Goal: Task Accomplishment & Management: Use online tool/utility

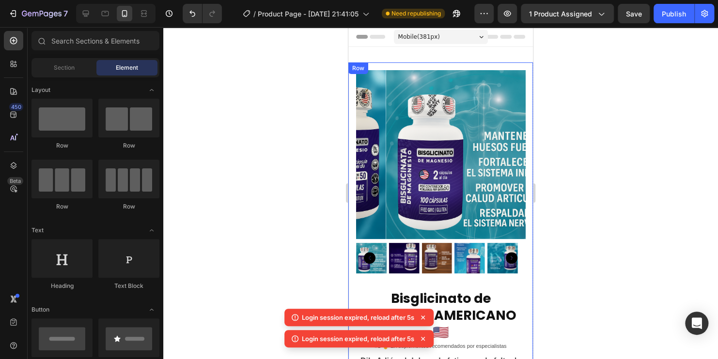
scroll to position [387, 0]
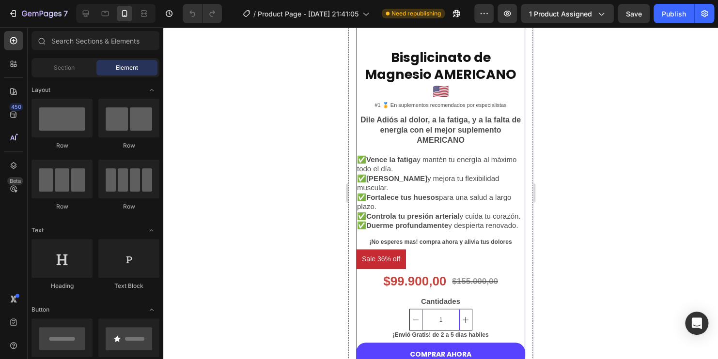
scroll to position [290, 0]
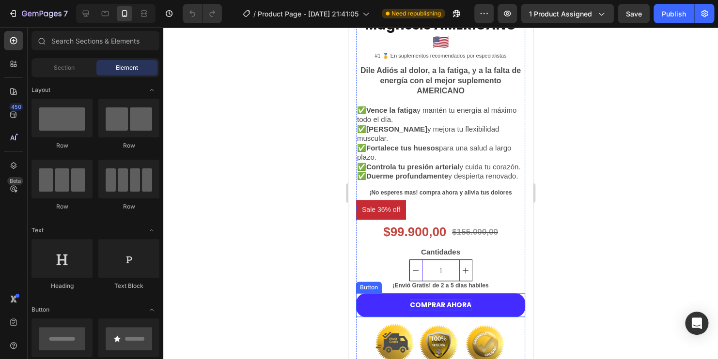
click at [434, 311] on p "COMPRAR AHORA" at bounding box center [440, 305] width 61 height 12
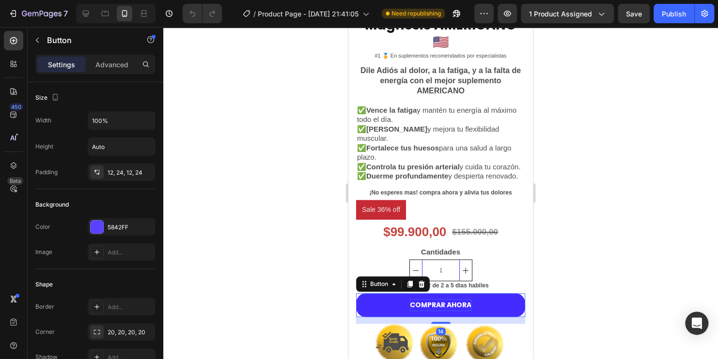
click at [463, 311] on p "COMPRAR AHORA" at bounding box center [440, 305] width 61 height 12
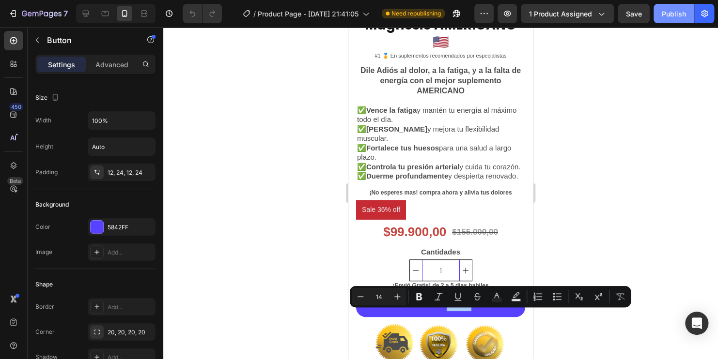
click at [672, 10] on div "Publish" at bounding box center [673, 14] width 24 height 10
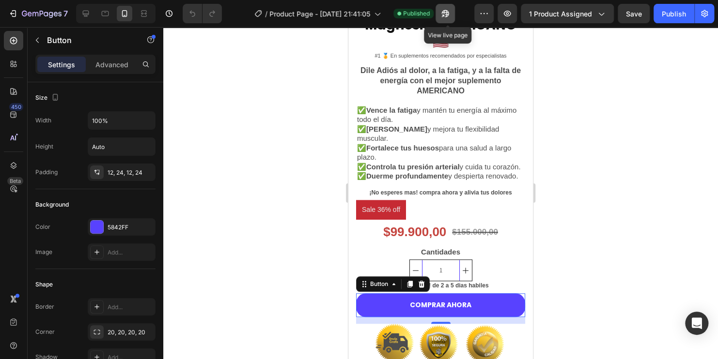
click at [448, 18] on button "button" at bounding box center [444, 13] width 19 height 19
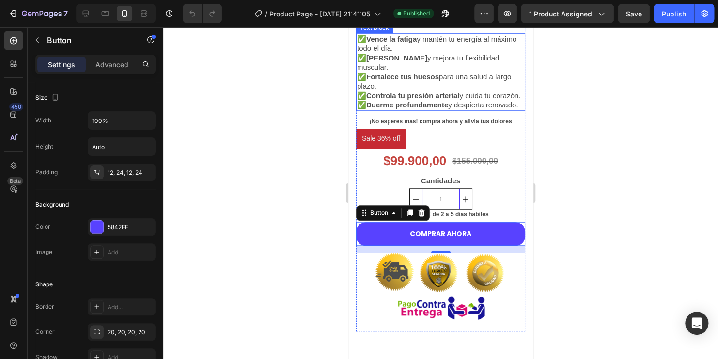
scroll to position [387, 0]
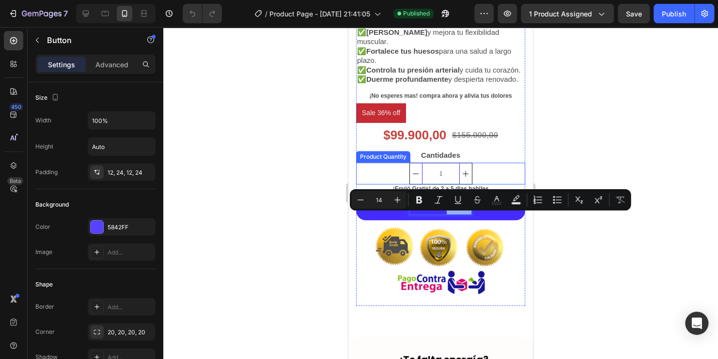
drag, startPoint x: 460, startPoint y: 223, endPoint x: 457, endPoint y: 189, distance: 34.5
click at [583, 255] on div at bounding box center [440, 193] width 554 height 332
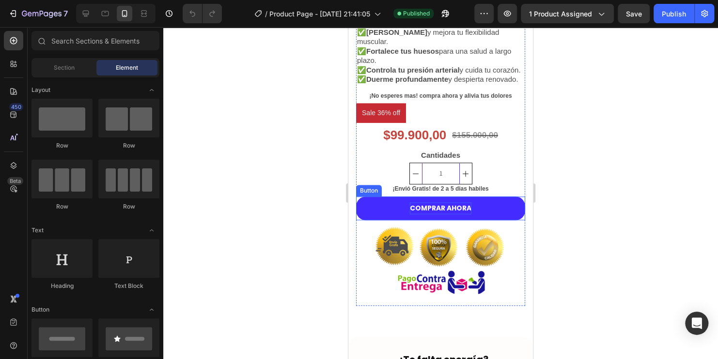
click at [382, 217] on button "COMPRAR AHORA" at bounding box center [440, 209] width 169 height 24
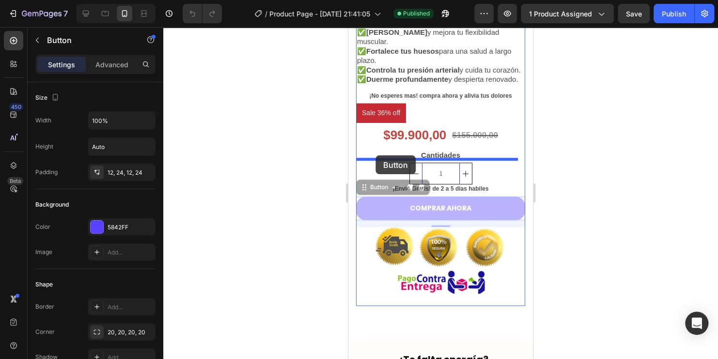
drag, startPoint x: 366, startPoint y: 201, endPoint x: 375, endPoint y: 155, distance: 46.4
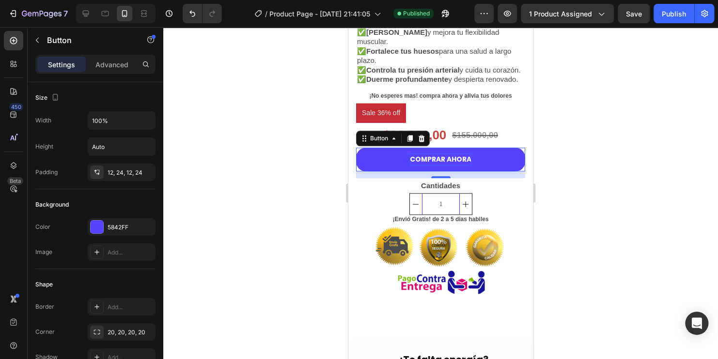
click at [632, 202] on div at bounding box center [440, 193] width 554 height 332
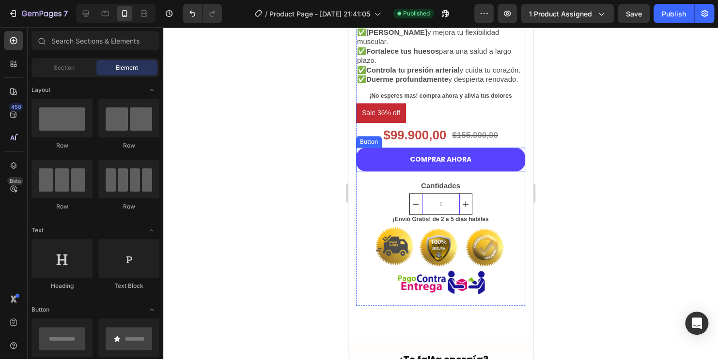
click at [464, 166] on p "COMPRAR AHORA" at bounding box center [440, 159] width 61 height 12
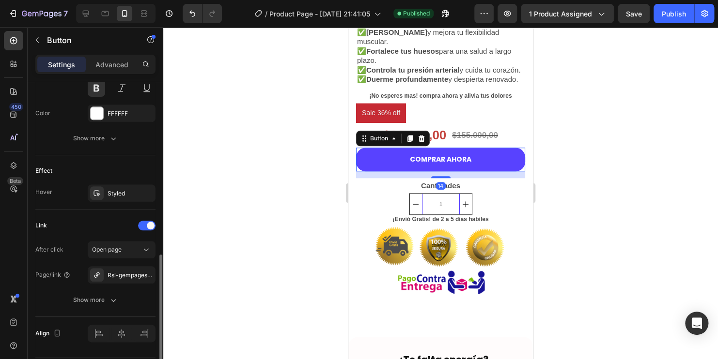
scroll to position [464, 0]
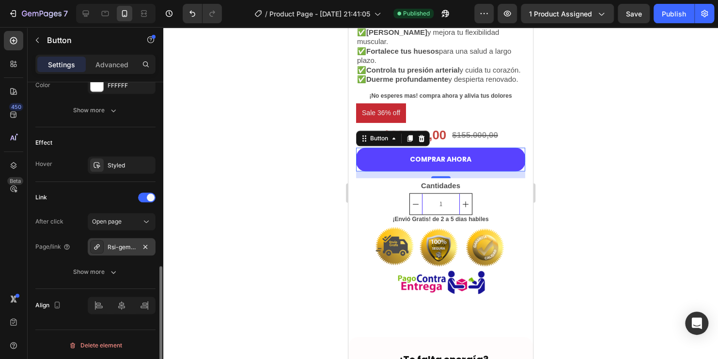
click at [121, 250] on div "Rsi-gempages-overwrite" at bounding box center [122, 246] width 68 height 17
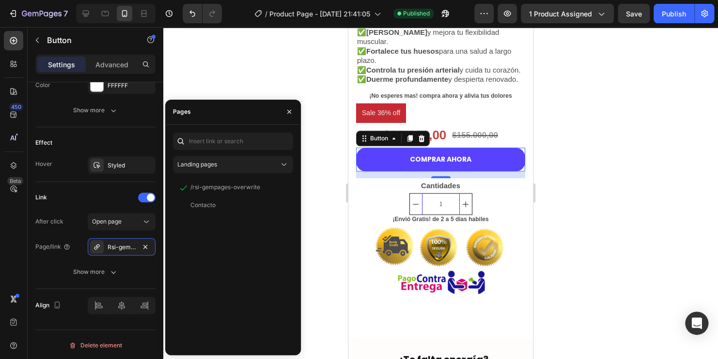
click at [276, 72] on div at bounding box center [440, 193] width 554 height 332
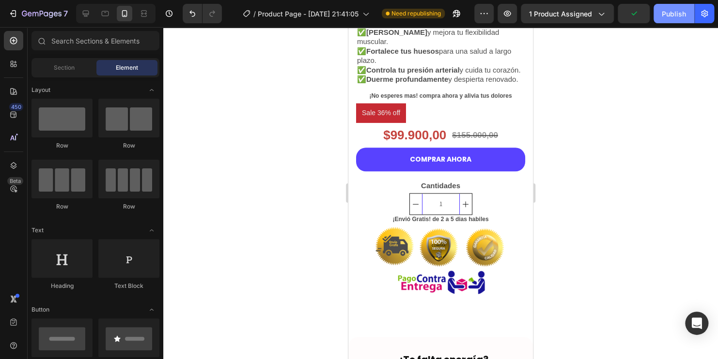
click at [664, 12] on div "Publish" at bounding box center [673, 14] width 24 height 10
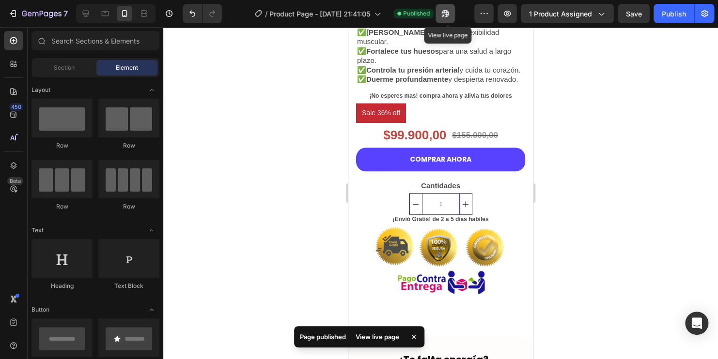
click at [441, 15] on button "button" at bounding box center [444, 13] width 19 height 19
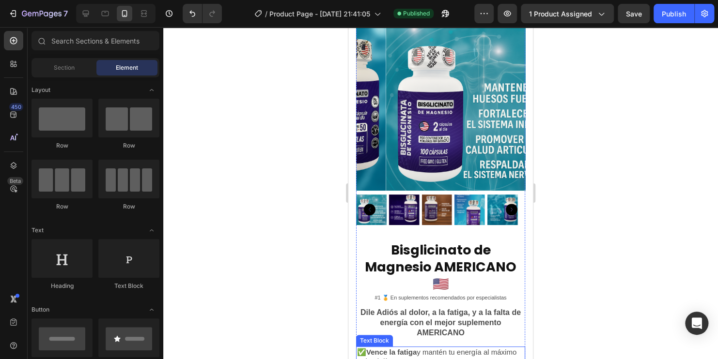
scroll to position [0, 0]
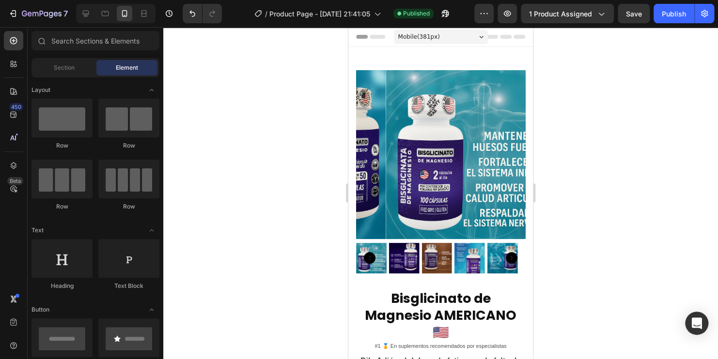
click at [475, 39] on div "Mobile ( 381 px)" at bounding box center [441, 37] width 94 height 15
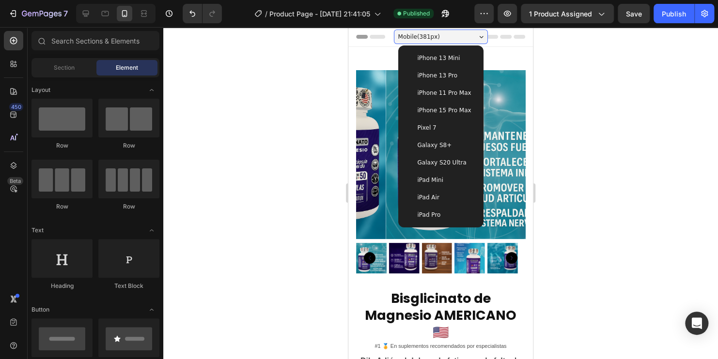
click at [458, 107] on span "iPhone 15 Pro Max" at bounding box center [444, 111] width 54 height 10
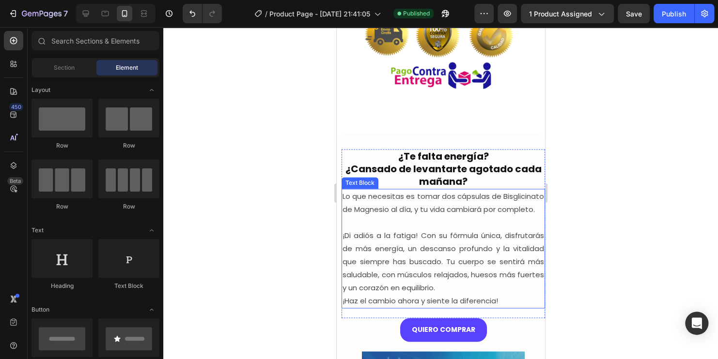
scroll to position [581, 0]
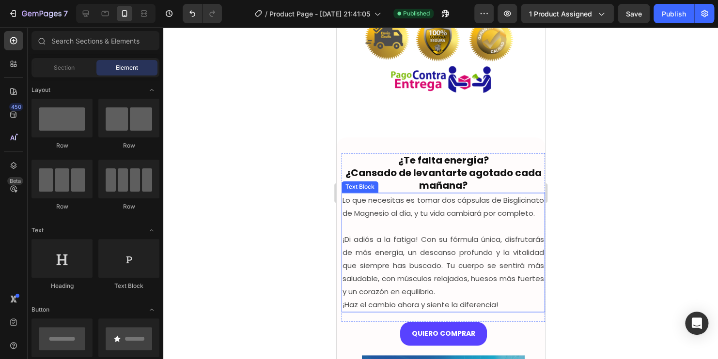
click at [486, 218] on p "Lo que necesitas es tomar dos cápsulas de Bisglicinato de Magnesio al día, y tu…" at bounding box center [442, 207] width 201 height 26
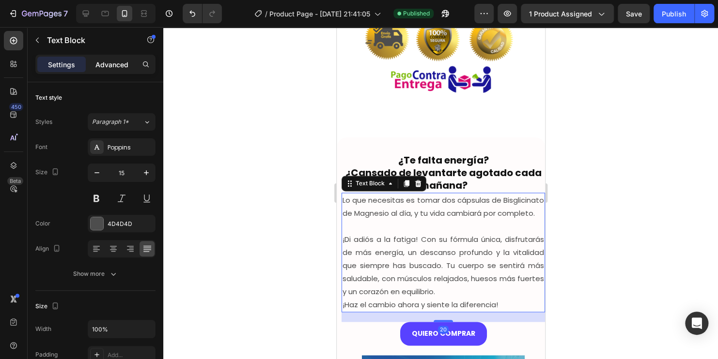
click at [112, 64] on p "Advanced" at bounding box center [111, 65] width 33 height 10
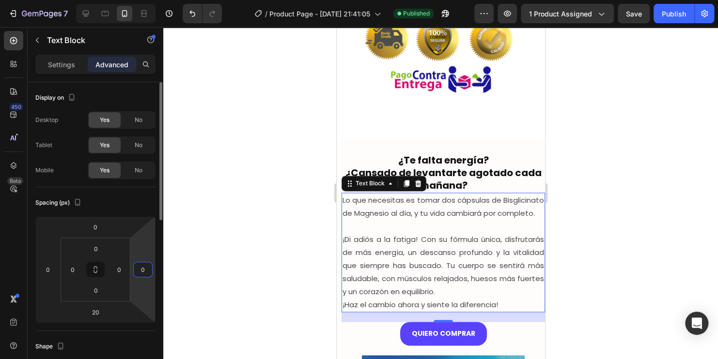
click at [142, 268] on input "0" at bounding box center [143, 269] width 15 height 15
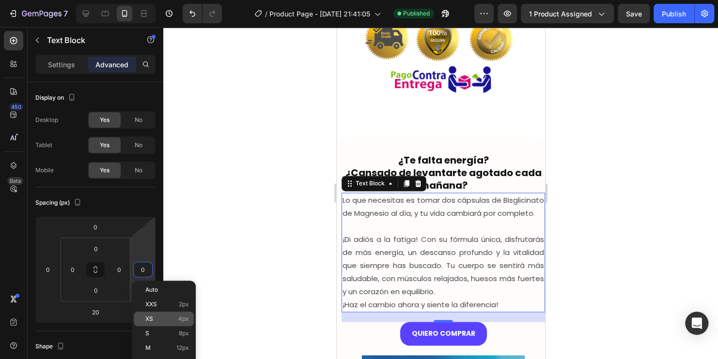
click at [161, 314] on div "XS 4px" at bounding box center [164, 319] width 60 height 15
type input "4"
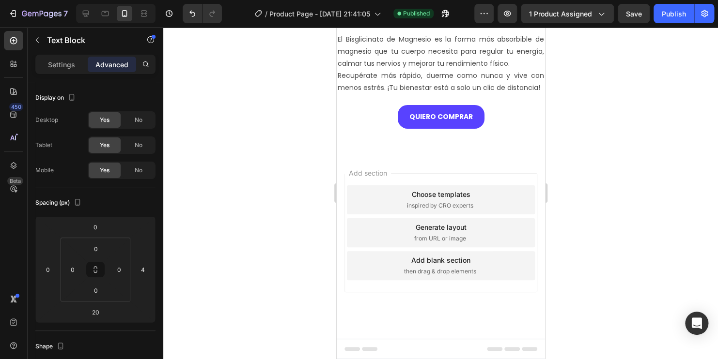
scroll to position [1646, 0]
click at [459, 94] on p "El Bisglicinato de Magnesio es la forma más absorbible de magnesio que tu cuerp…" at bounding box center [440, 63] width 206 height 61
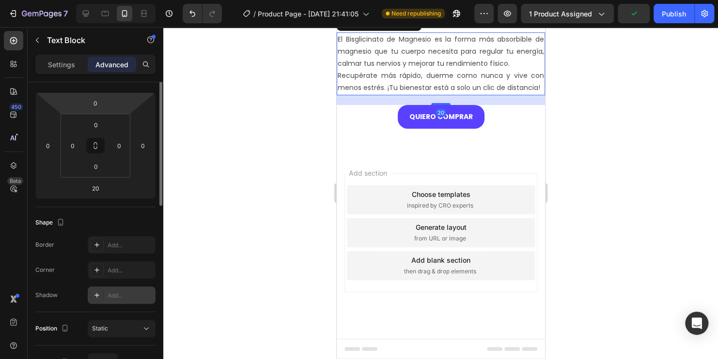
scroll to position [76, 0]
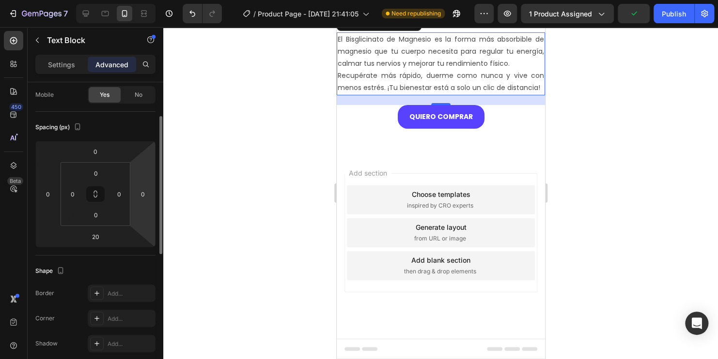
click at [144, 0] on html "7 Version history / Product Page - [DATE] 21:41:05 Need republishing Preview 1 …" at bounding box center [359, 0] width 718 height 0
type input "4"
click at [682, 16] on div "Publish" at bounding box center [673, 14] width 24 height 10
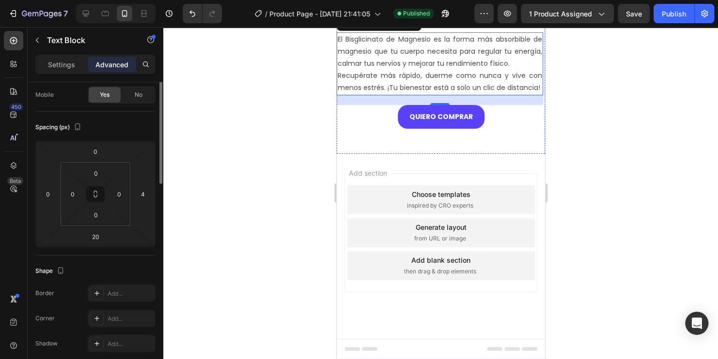
scroll to position [27, 0]
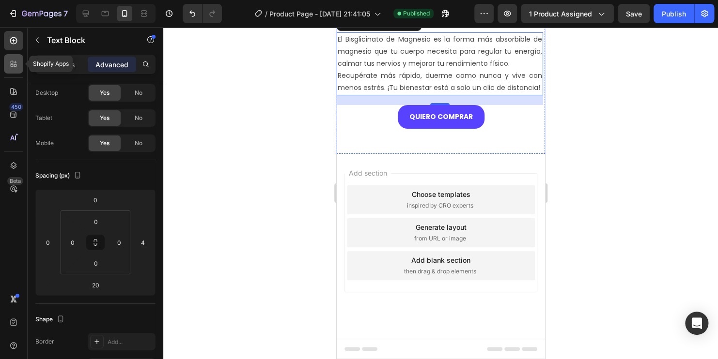
click at [14, 68] on icon at bounding box center [14, 64] width 10 height 10
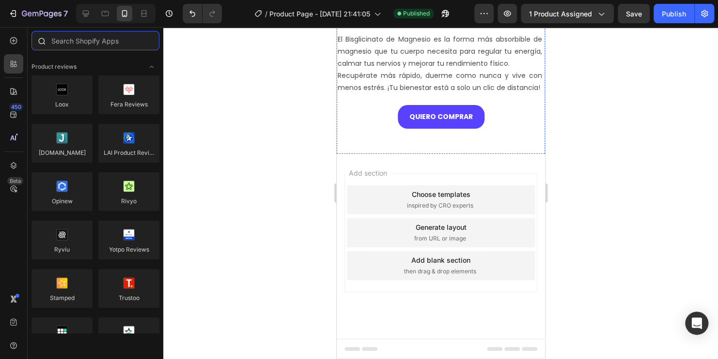
click at [102, 46] on input "text" at bounding box center [95, 40] width 128 height 19
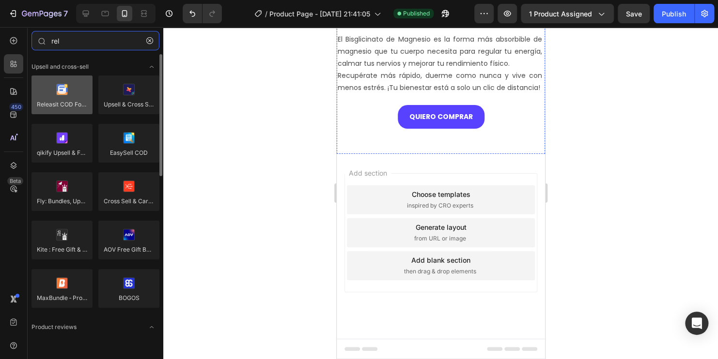
type input "rel"
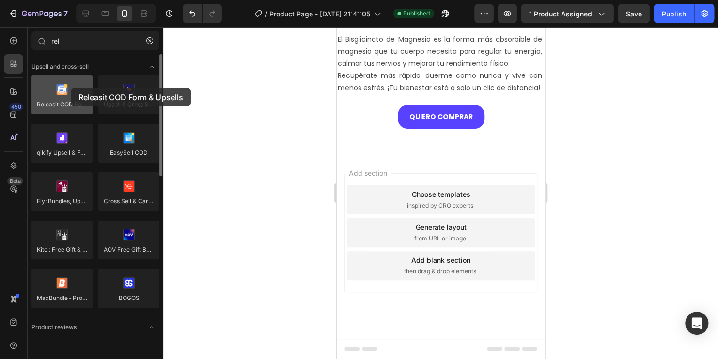
click at [71, 88] on div at bounding box center [61, 95] width 61 height 39
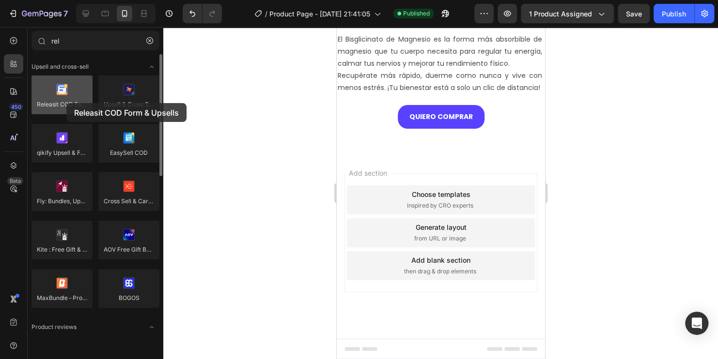
click at [66, 103] on div at bounding box center [61, 95] width 61 height 39
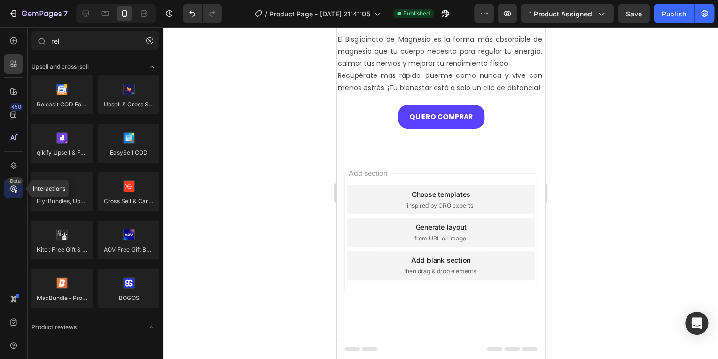
click at [13, 184] on div "Beta" at bounding box center [15, 181] width 16 height 8
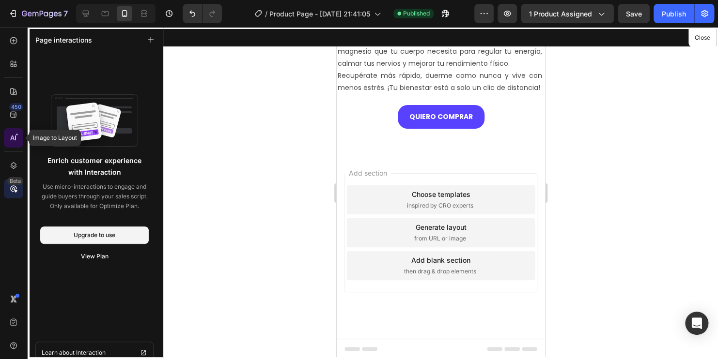
click at [12, 132] on div at bounding box center [13, 137] width 19 height 19
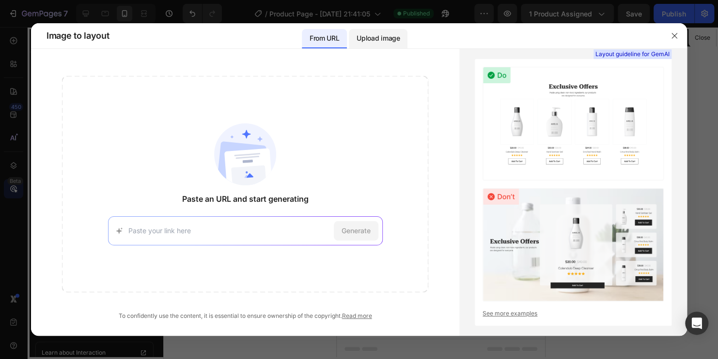
click at [382, 39] on p "Upload image" at bounding box center [377, 38] width 43 height 12
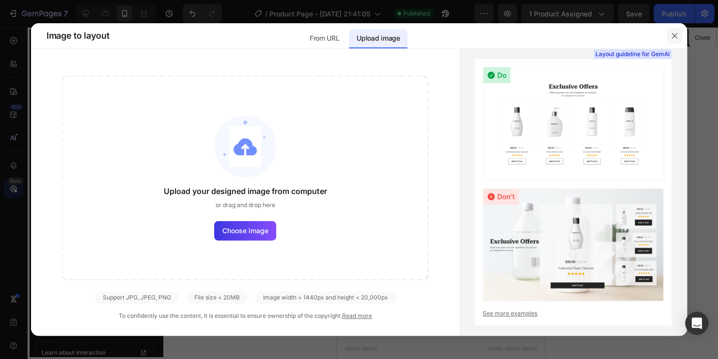
click at [678, 37] on button "button" at bounding box center [673, 35] width 15 height 15
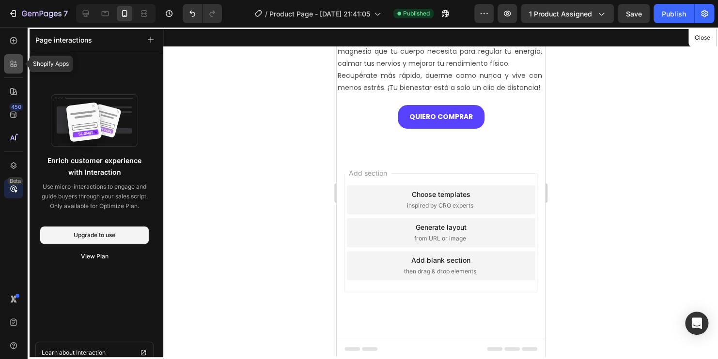
click at [15, 66] on icon at bounding box center [15, 65] width 3 height 3
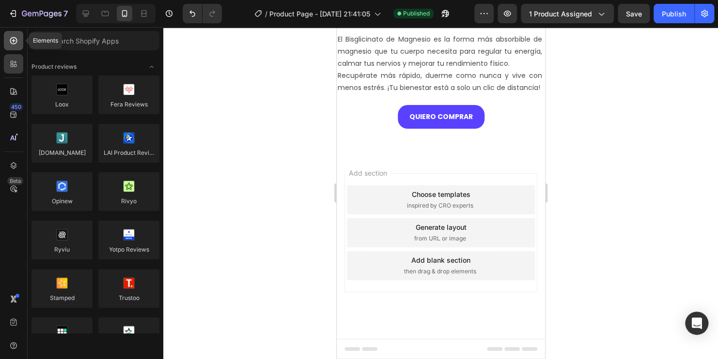
click at [10, 43] on icon at bounding box center [14, 41] width 10 height 10
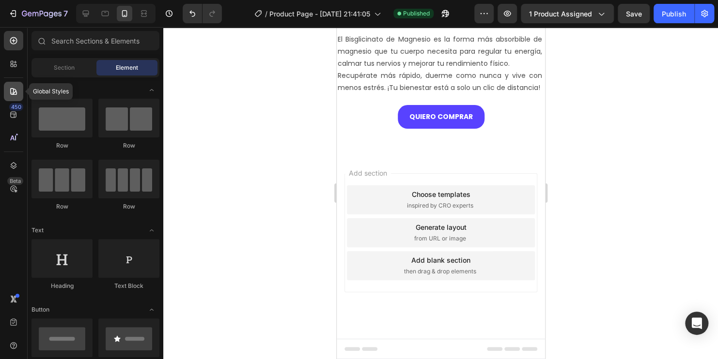
click at [10, 99] on div at bounding box center [13, 91] width 19 height 19
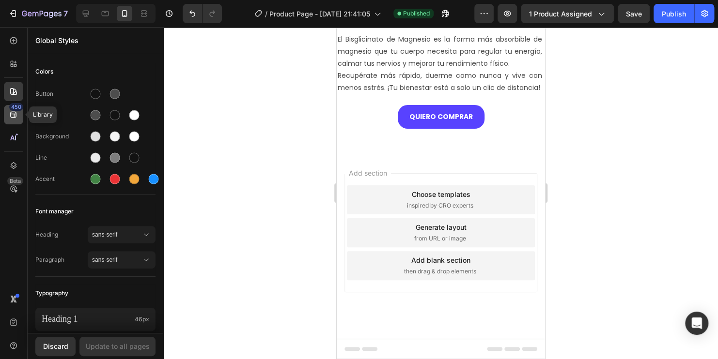
click at [12, 118] on icon at bounding box center [14, 115] width 10 height 10
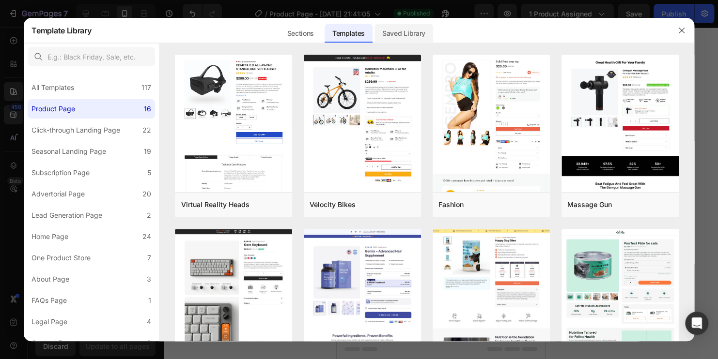
click at [401, 31] on div "Saved Library" at bounding box center [403, 33] width 59 height 19
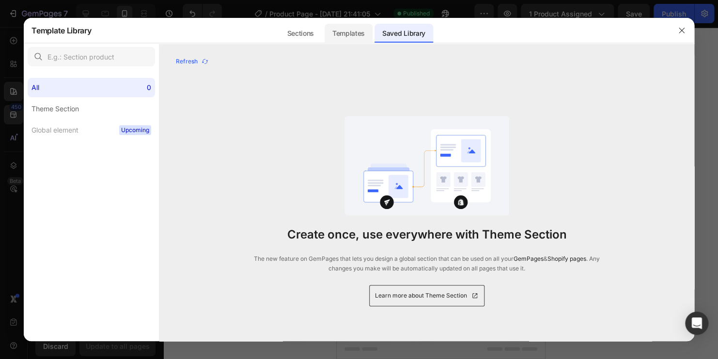
click at [362, 35] on div "Templates" at bounding box center [348, 33] width 48 height 19
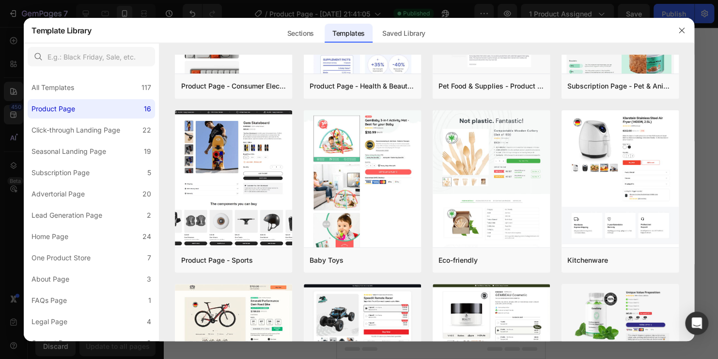
scroll to position [0, 0]
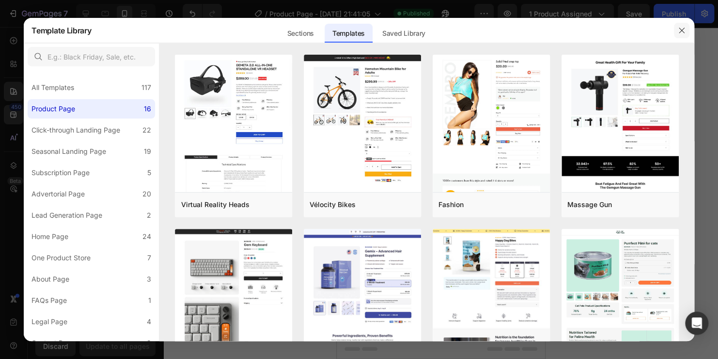
click at [683, 30] on icon "button" at bounding box center [681, 31] width 8 height 8
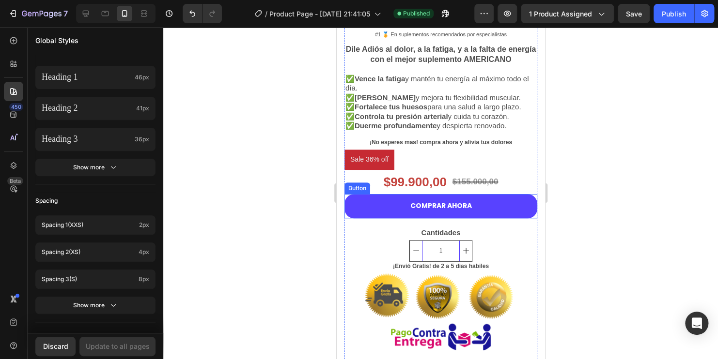
scroll to position [339, 0]
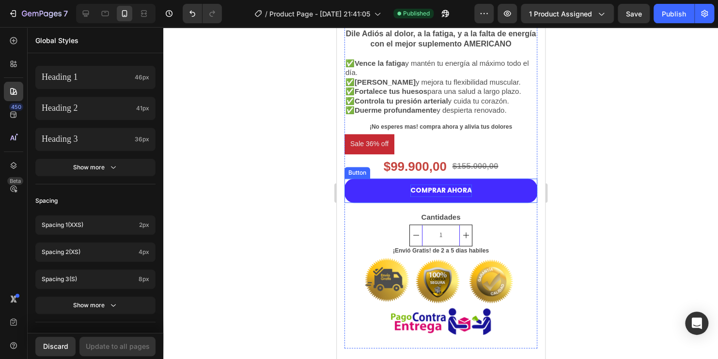
click at [426, 184] on p "COMPRAR AHORA" at bounding box center [440, 190] width 61 height 12
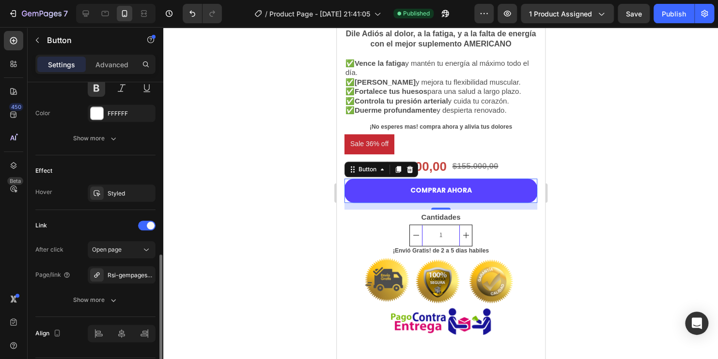
scroll to position [464, 0]
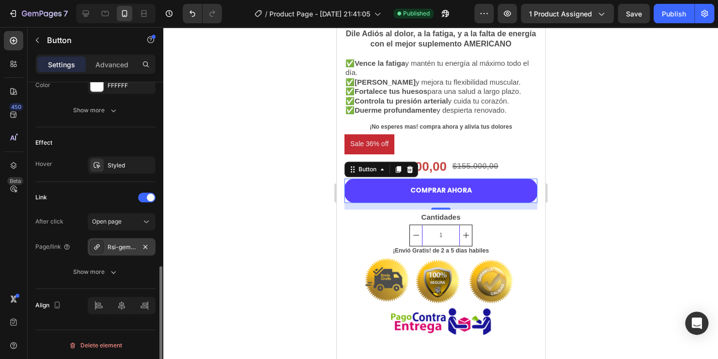
click at [114, 247] on div "Rsi-gempages-overwrite" at bounding box center [121, 247] width 28 height 9
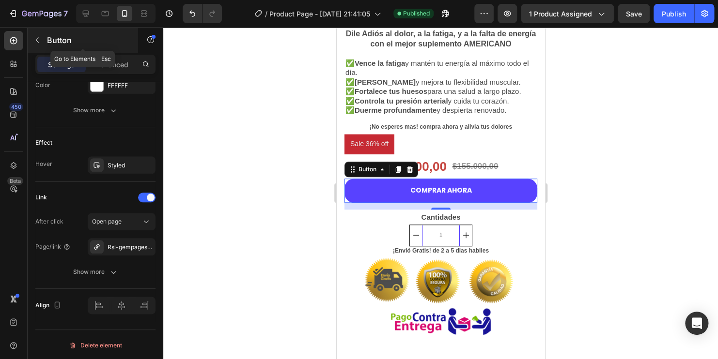
click at [41, 46] on button "button" at bounding box center [37, 39] width 15 height 15
